Goal: Complete application form

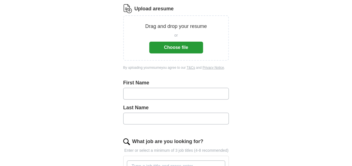
scroll to position [79, 0]
click at [163, 97] on input "text" at bounding box center [176, 94] width 106 height 12
type input "*******"
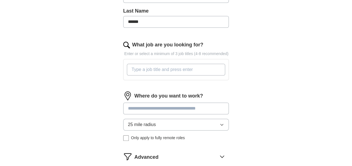
scroll to position [179, 0]
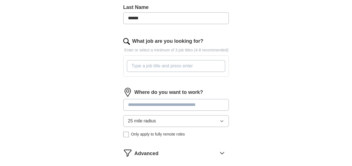
type input "******"
click at [158, 65] on input "What job are you looking for?" at bounding box center [176, 66] width 98 height 12
type input "R"
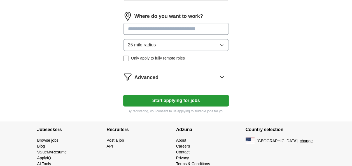
scroll to position [258, 0]
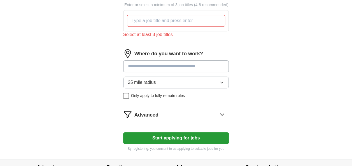
scroll to position [216, 0]
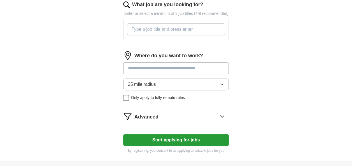
click at [164, 31] on input "What job are you looking for?" at bounding box center [176, 30] width 98 height 12
click at [123, 134] on button "Start applying for jobs" at bounding box center [176, 140] width 106 height 12
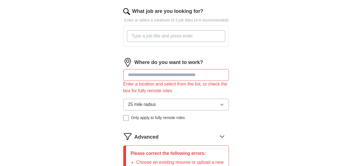
scroll to position [223, 0]
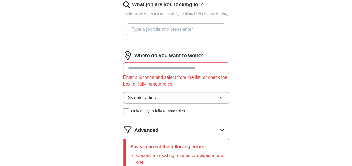
click at [164, 31] on input "What job are you looking for?" at bounding box center [176, 30] width 98 height 12
type input "team member"
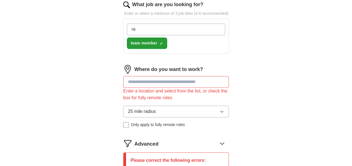
type input "r"
type input "sales representative"
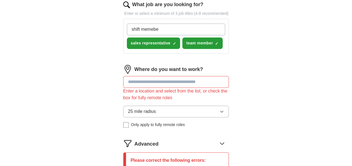
type input "shift memeber"
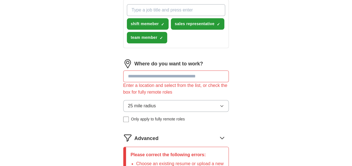
scroll to position [242, 0]
click at [166, 77] on input at bounding box center [176, 76] width 106 height 12
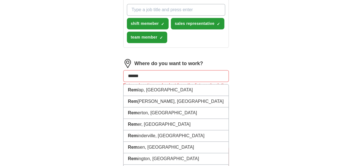
type input "******"
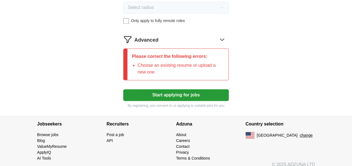
scroll to position [336, 0]
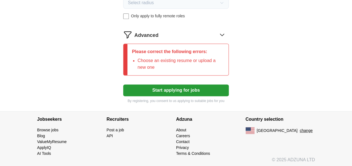
click at [194, 90] on button "Start applying for jobs" at bounding box center [176, 91] width 106 height 12
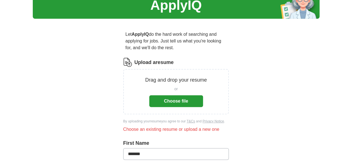
scroll to position [31, 0]
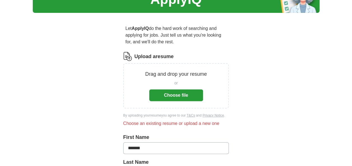
click at [192, 90] on button "Choose file" at bounding box center [176, 96] width 54 height 12
